Goal: Information Seeking & Learning: Learn about a topic

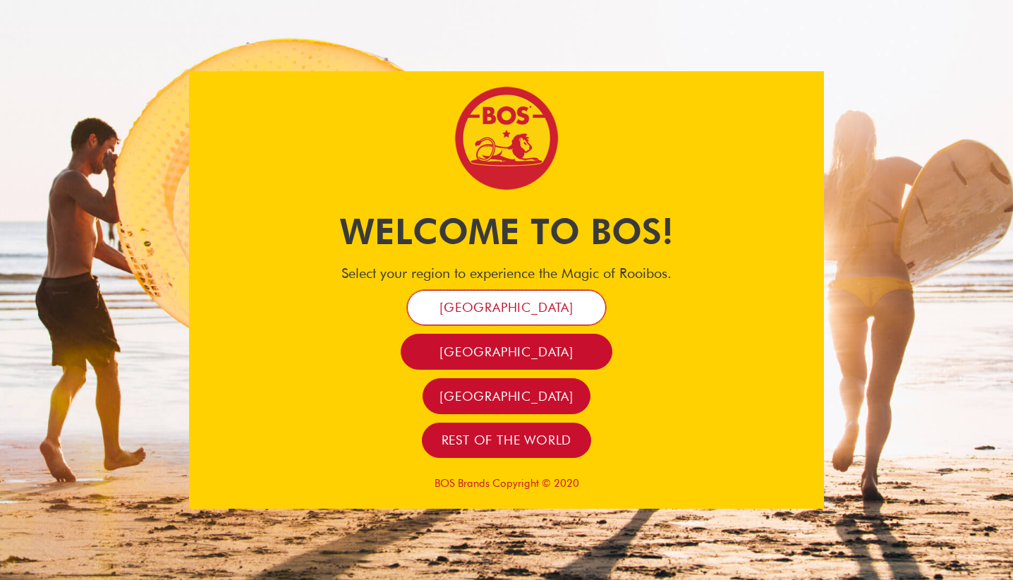
click at [512, 307] on span "[GEOGRAPHIC_DATA]" at bounding box center [507, 307] width 134 height 16
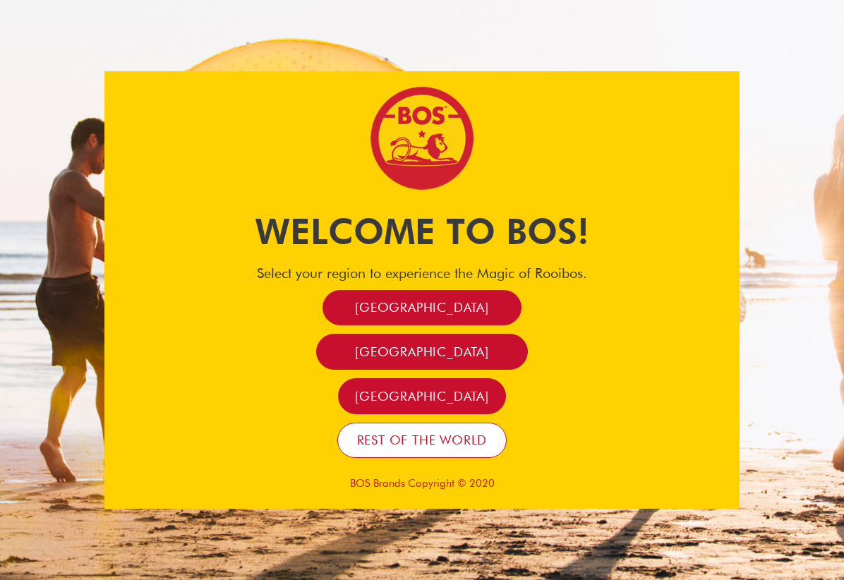
click at [417, 444] on span "Rest of the world" at bounding box center [422, 440] width 131 height 16
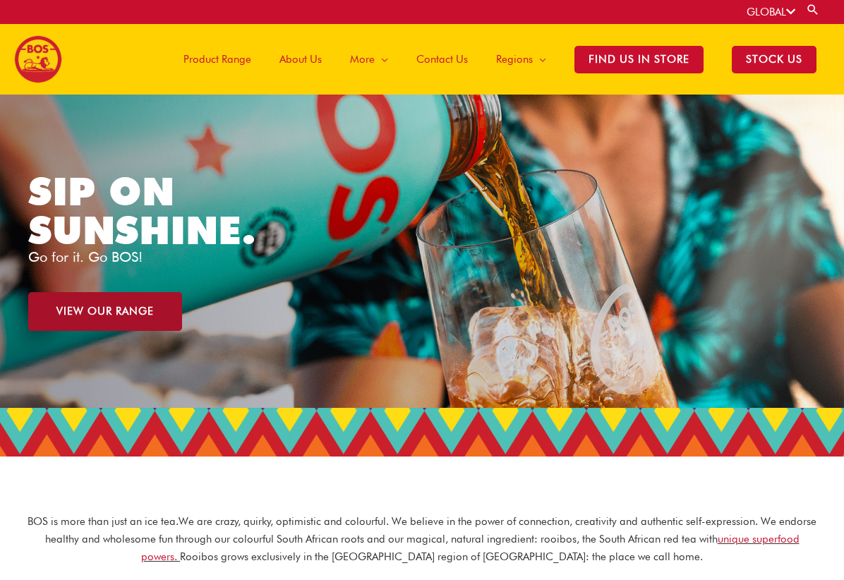
click at [145, 309] on span "VIEW OUR RANGE" at bounding box center [104, 311] width 97 height 11
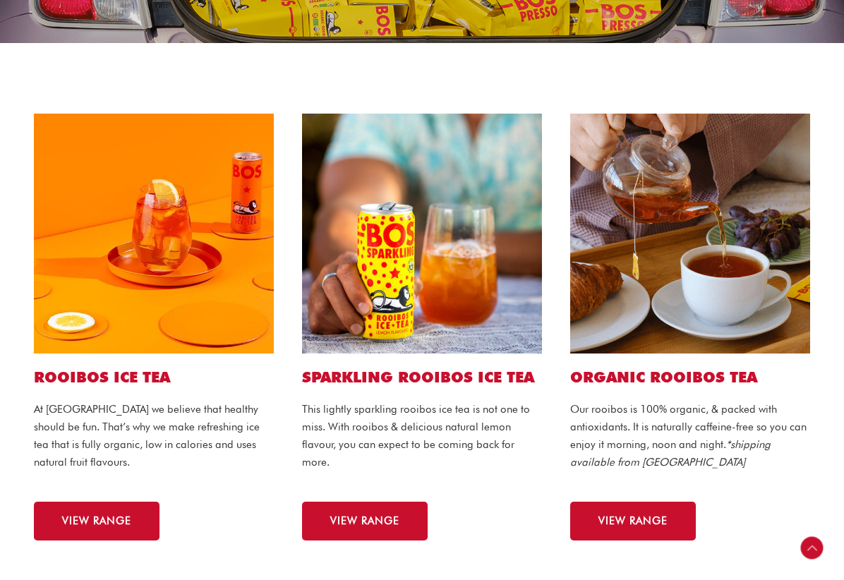
scroll to position [315, 0]
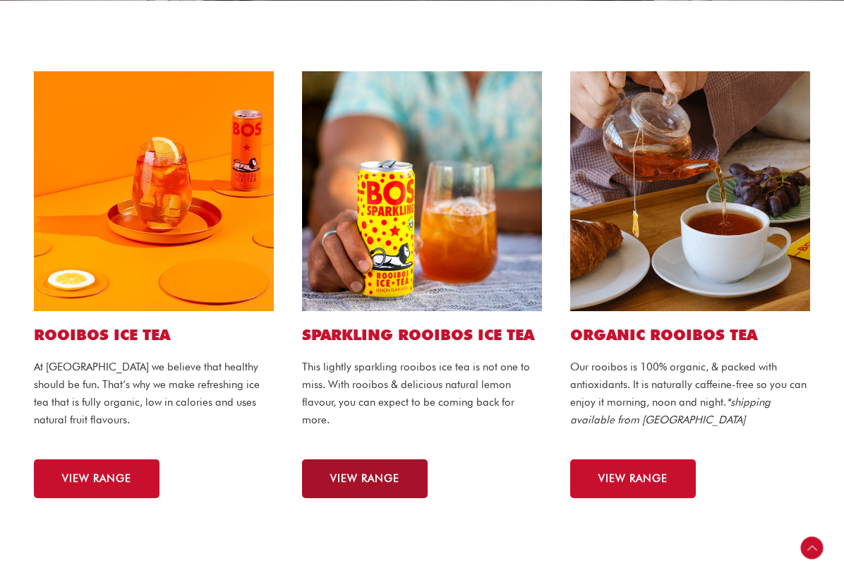
click at [388, 483] on span "VIEW RANGE" at bounding box center [364, 478] width 69 height 11
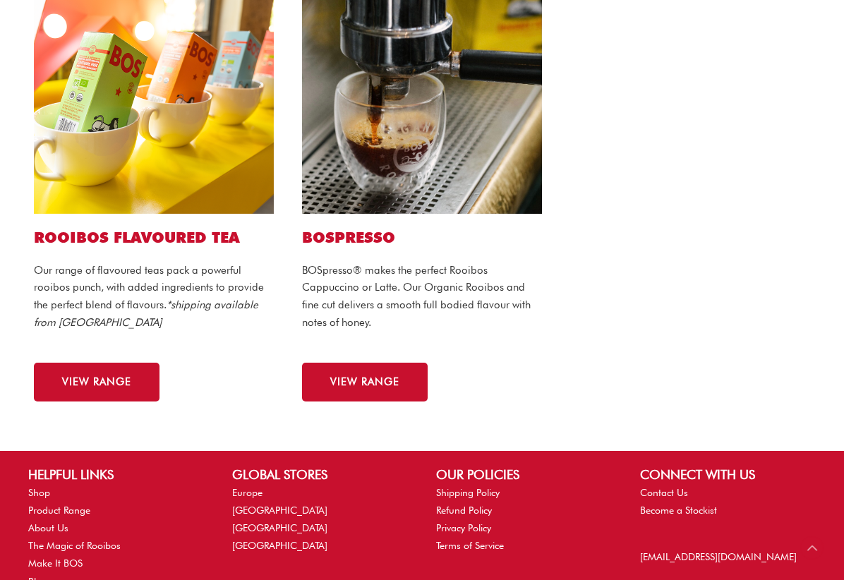
scroll to position [1022, 0]
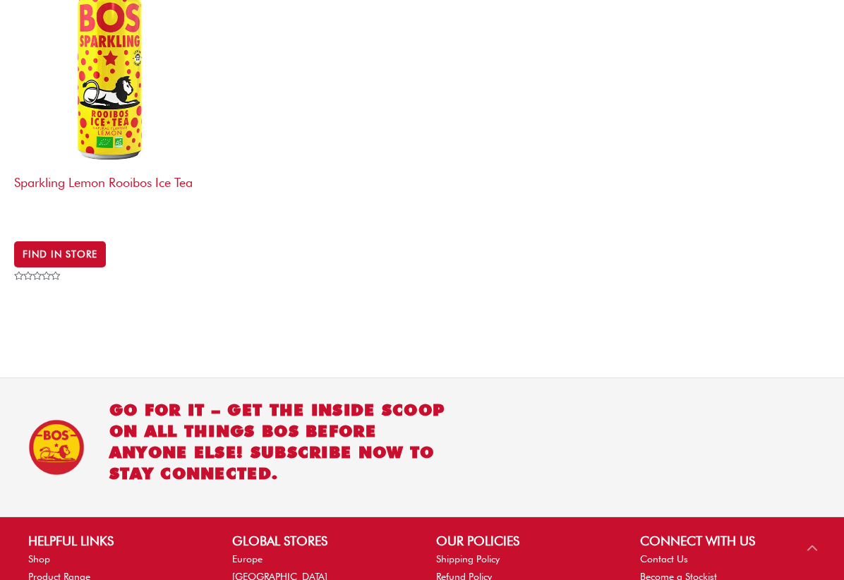
scroll to position [727, 0]
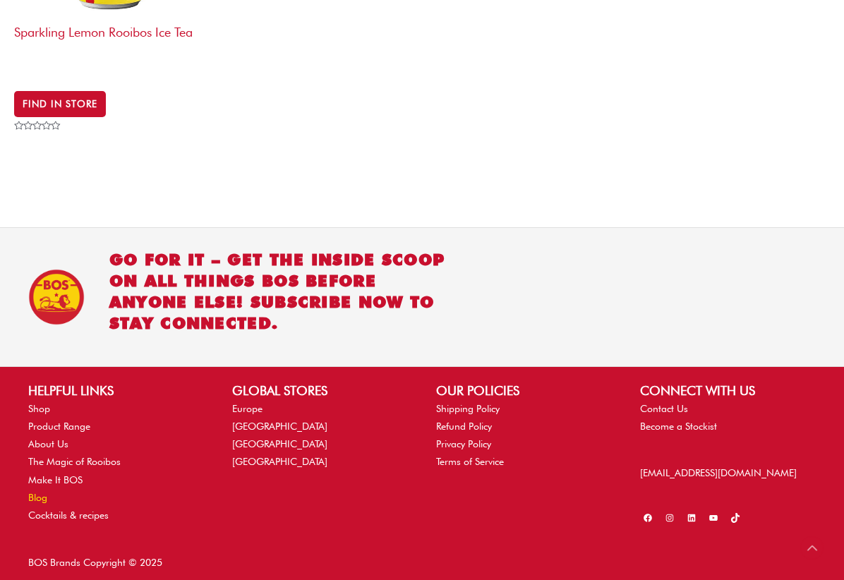
click at [35, 494] on link "Blog" at bounding box center [37, 497] width 19 height 11
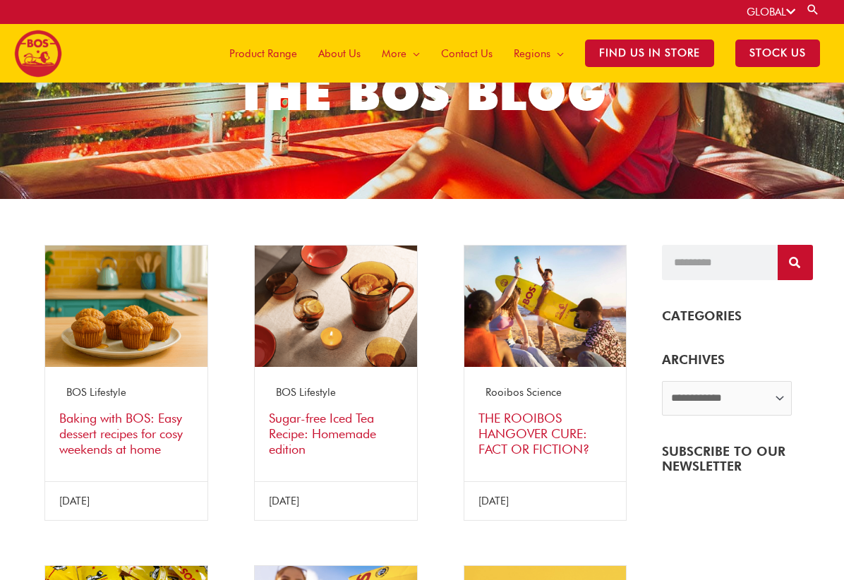
scroll to position [99, 0]
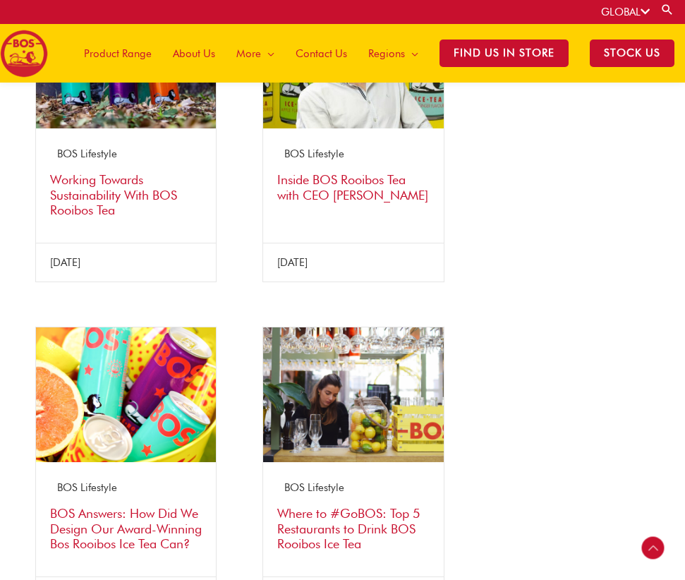
scroll to position [1683, 0]
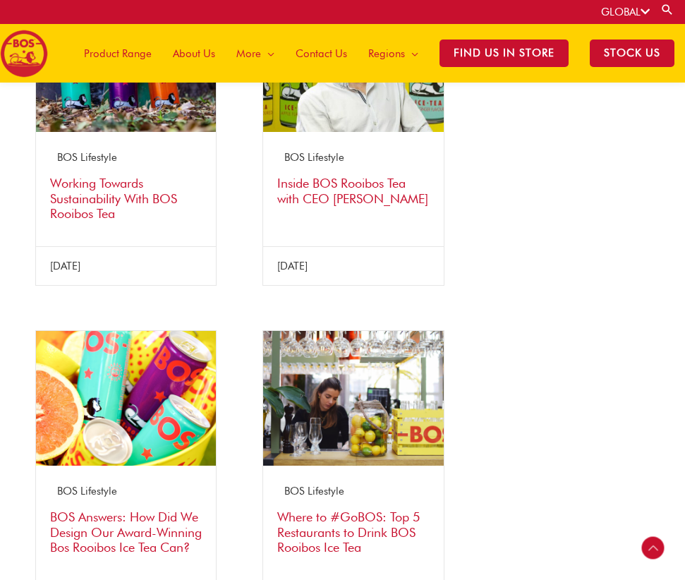
click at [142, 389] on img at bounding box center [126, 398] width 180 height 135
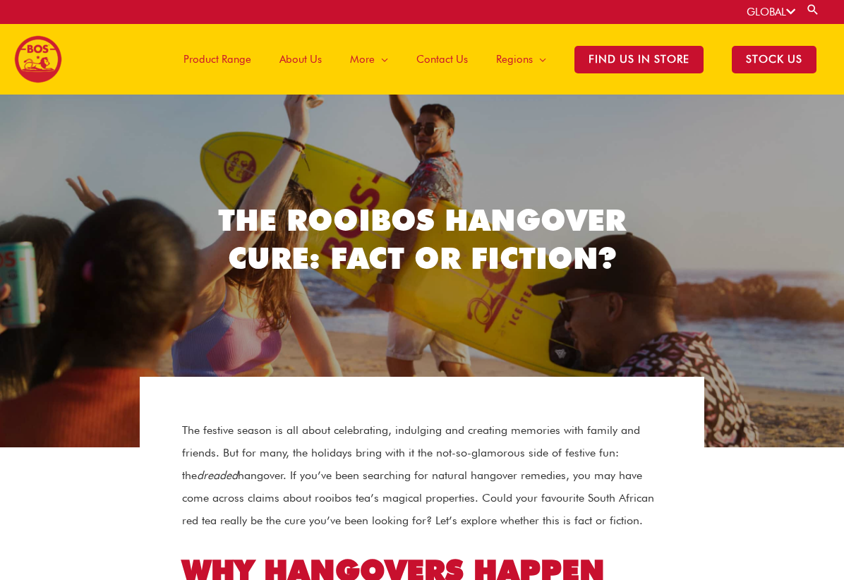
click at [82, 166] on div "THE ROOIBOS HANGOVER CURE: FACT OR FICTION?" at bounding box center [422, 271] width 844 height 282
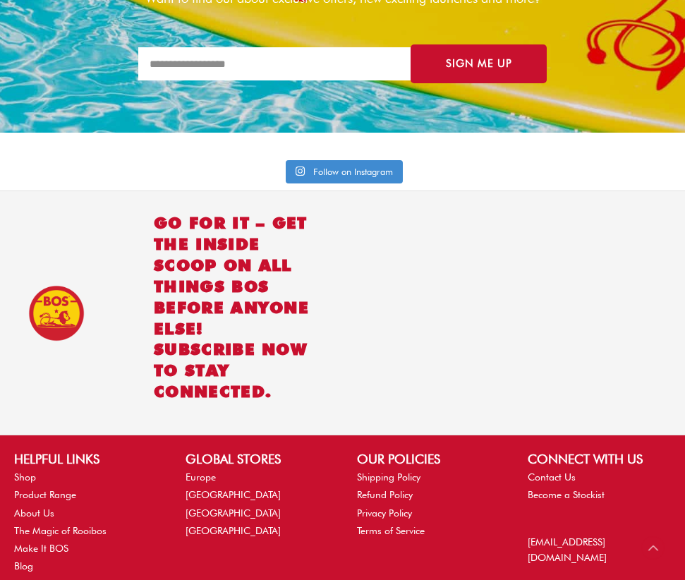
scroll to position [2831, 0]
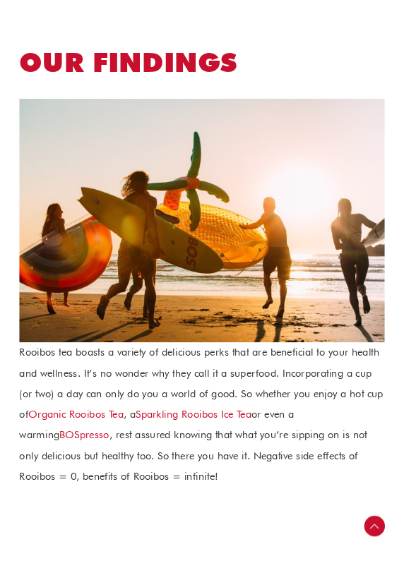
scroll to position [1763, 0]
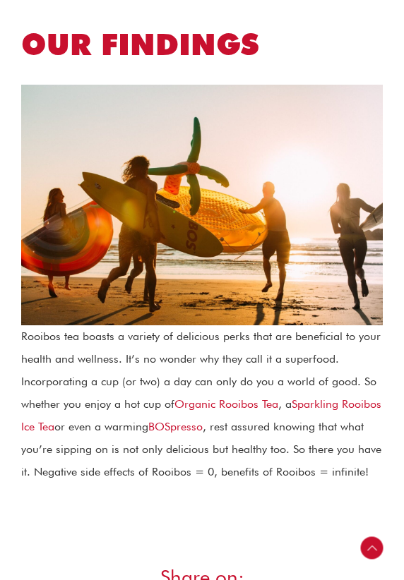
drag, startPoint x: 2, startPoint y: 229, endPoint x: -13, endPoint y: 231, distance: 15.7
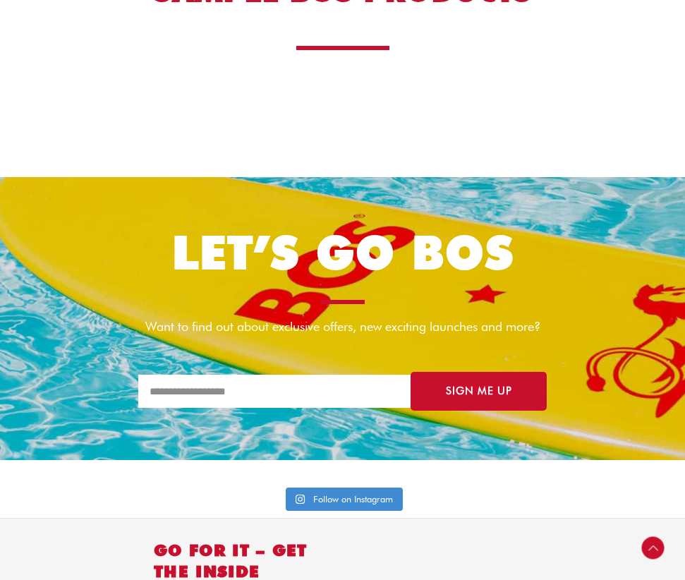
scroll to position [2299, 0]
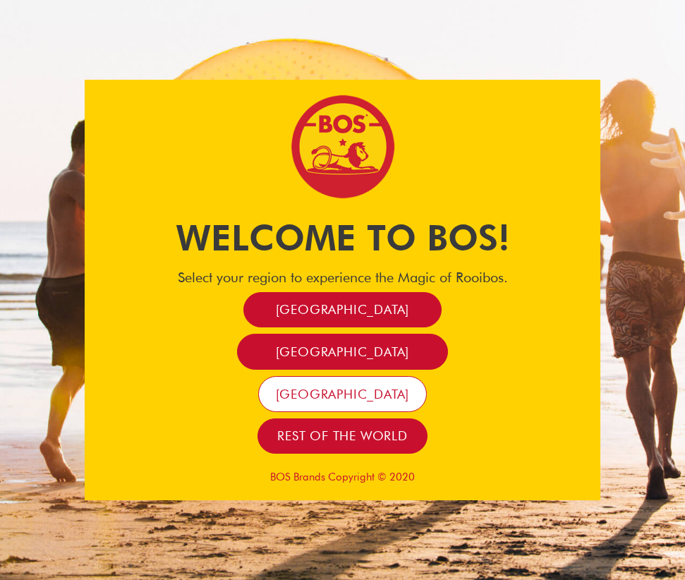
click at [332, 388] on span "[GEOGRAPHIC_DATA]" at bounding box center [343, 394] width 134 height 16
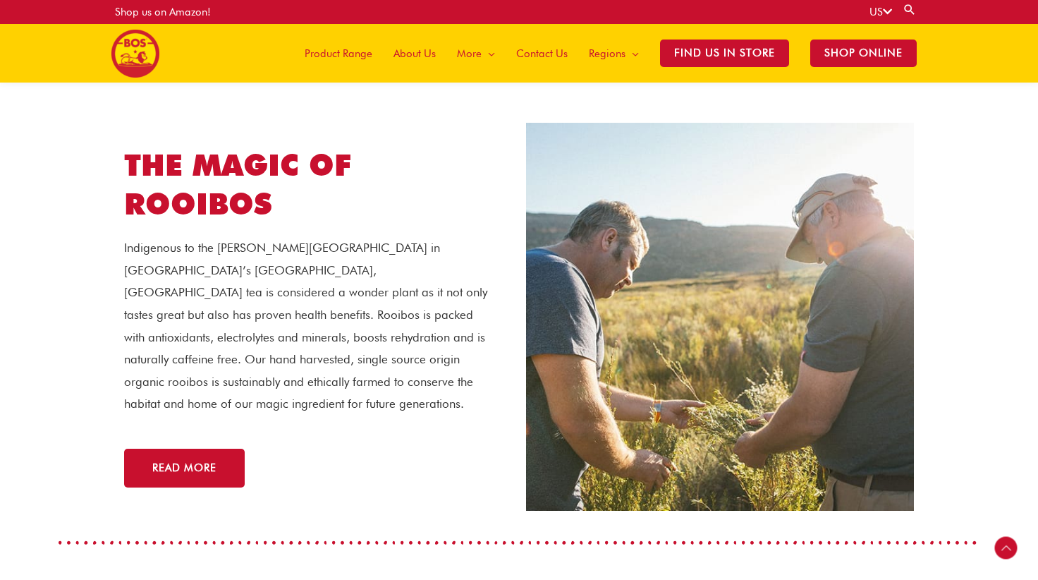
scroll to position [2575, 0]
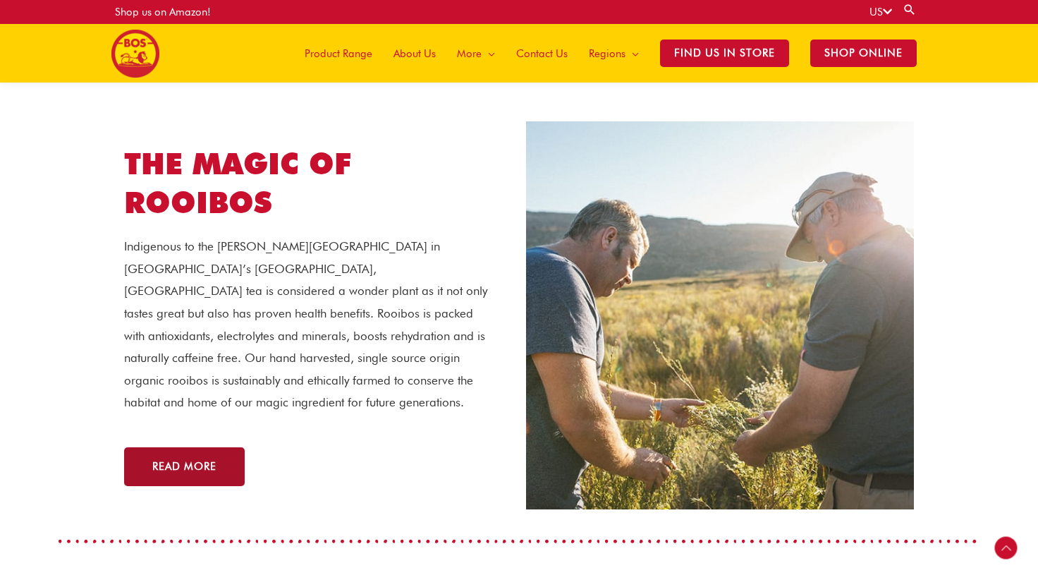
click at [200, 461] on span "READ MORE" at bounding box center [184, 466] width 64 height 11
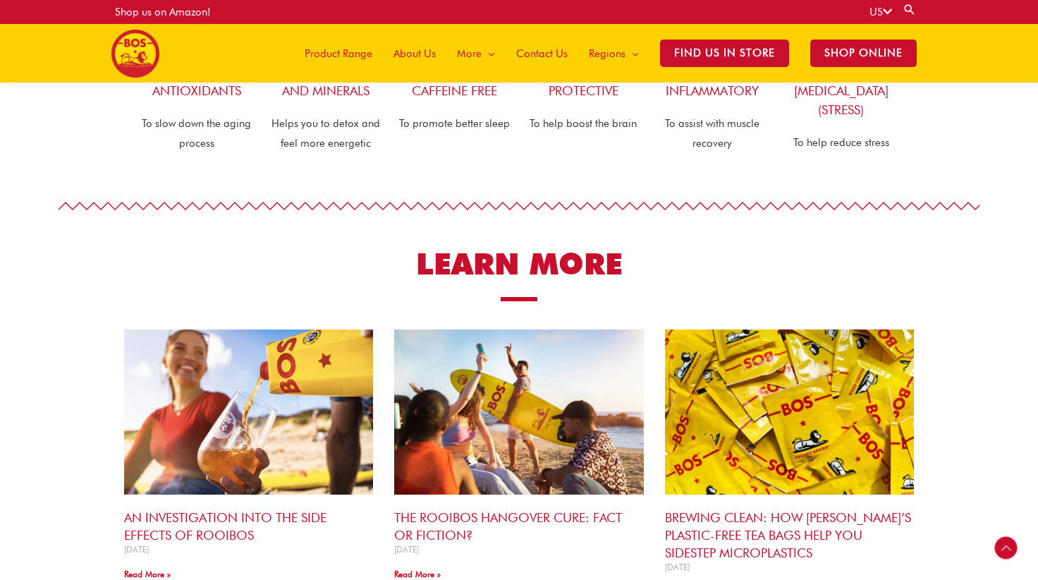
scroll to position [1063, 0]
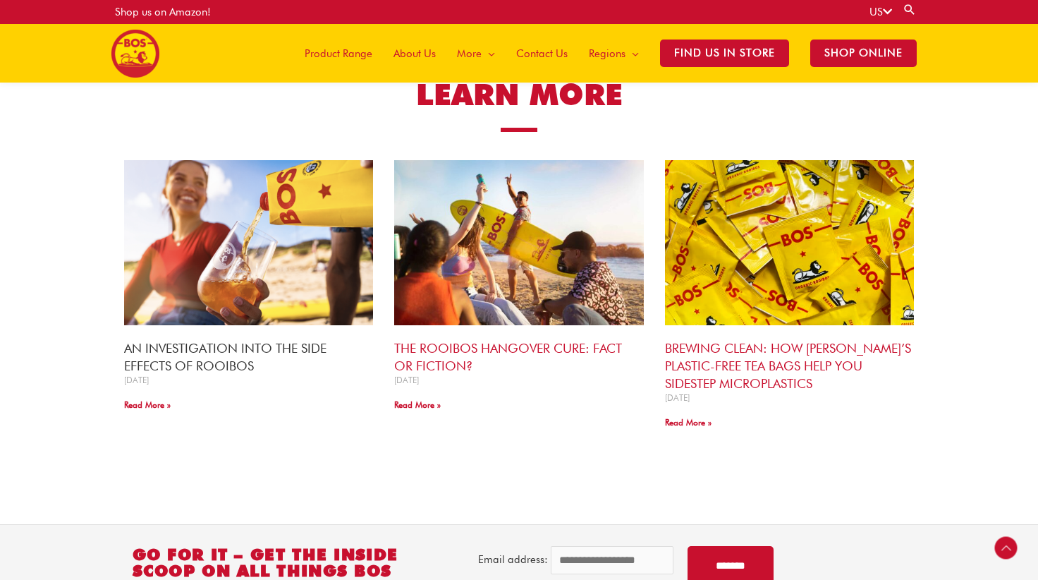
click at [204, 357] on link "AN INVESTIGATION INTO THE SIDE EFFECTS OF ROOIBOS" at bounding box center [225, 357] width 202 height 32
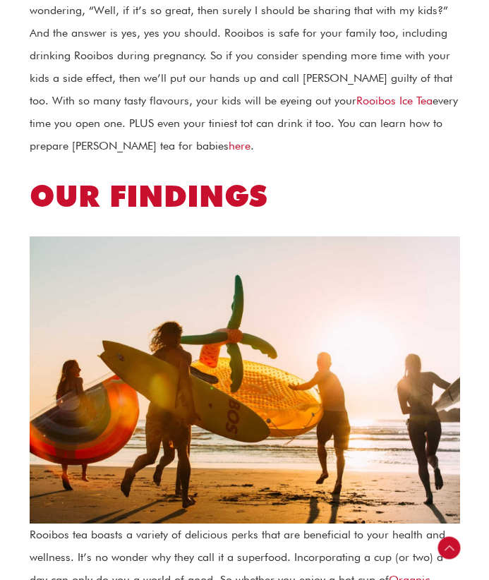
scroll to position [1391, 0]
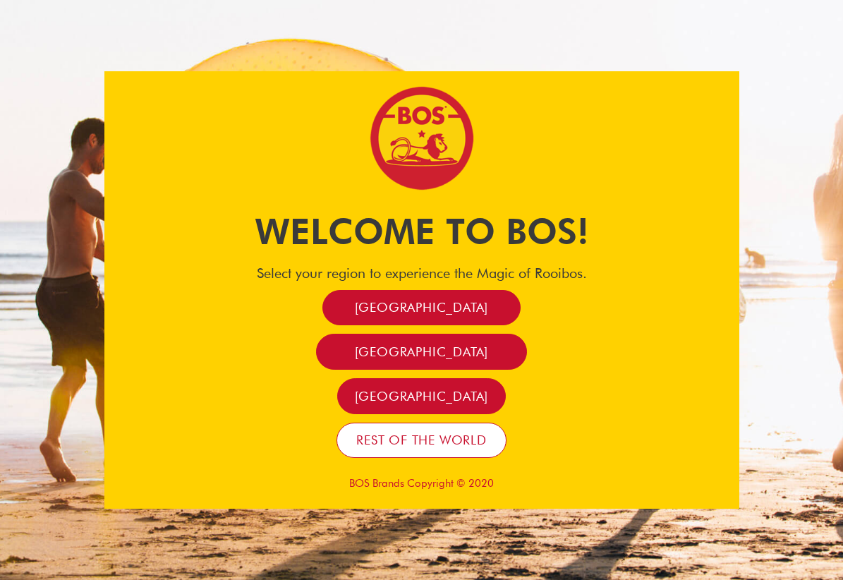
click at [438, 436] on span "Rest of the world" at bounding box center [421, 440] width 131 height 16
